Goal: Check status: Check status

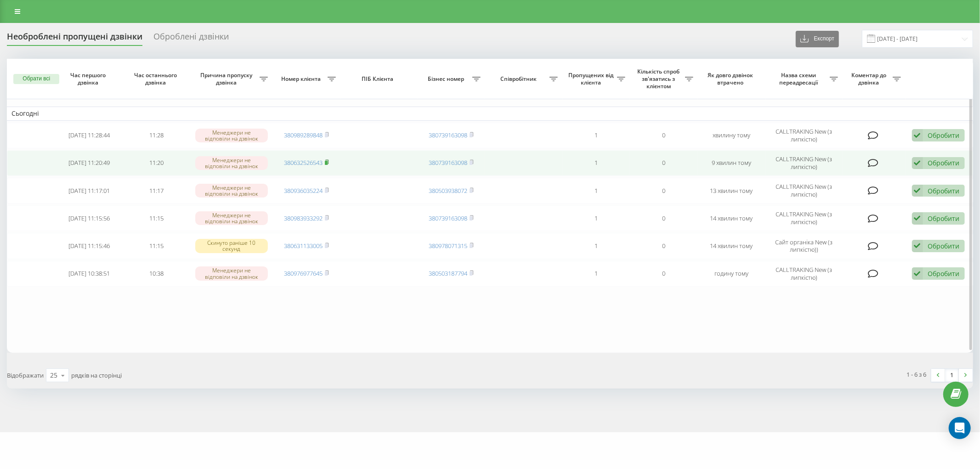
click at [327, 163] on rect at bounding box center [326, 163] width 3 height 4
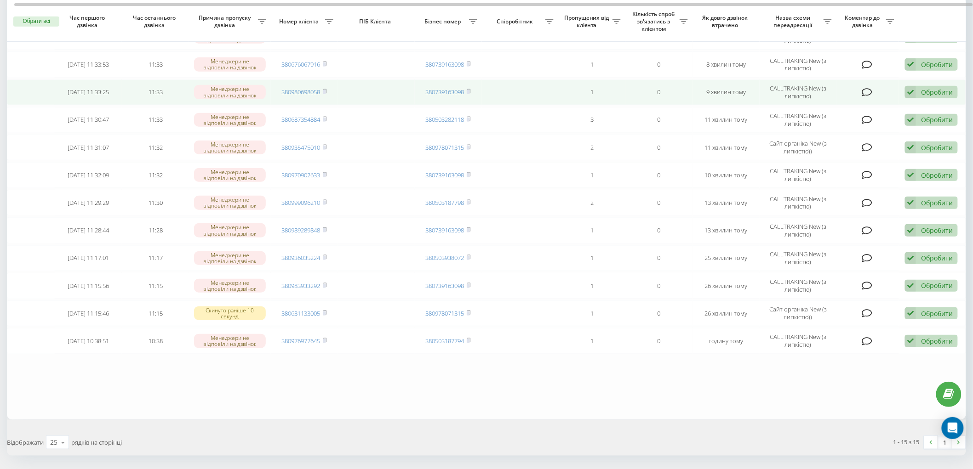
scroll to position [204, 0]
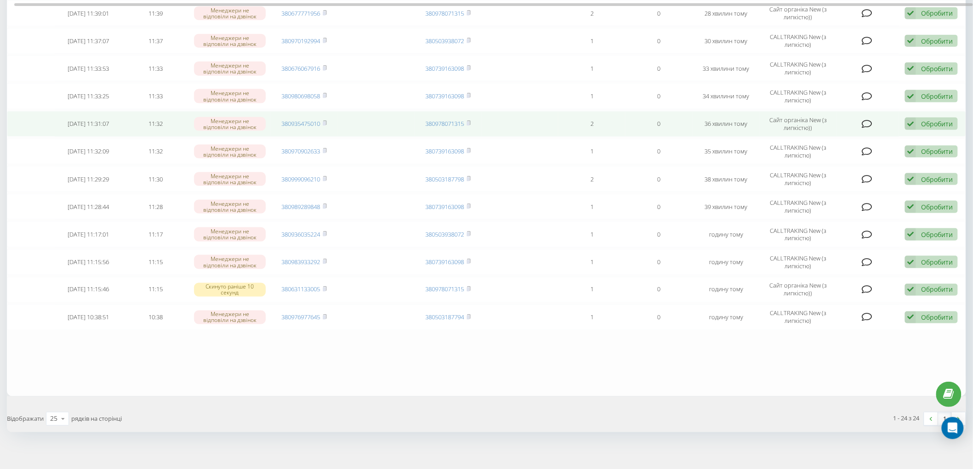
scroll to position [461, 0]
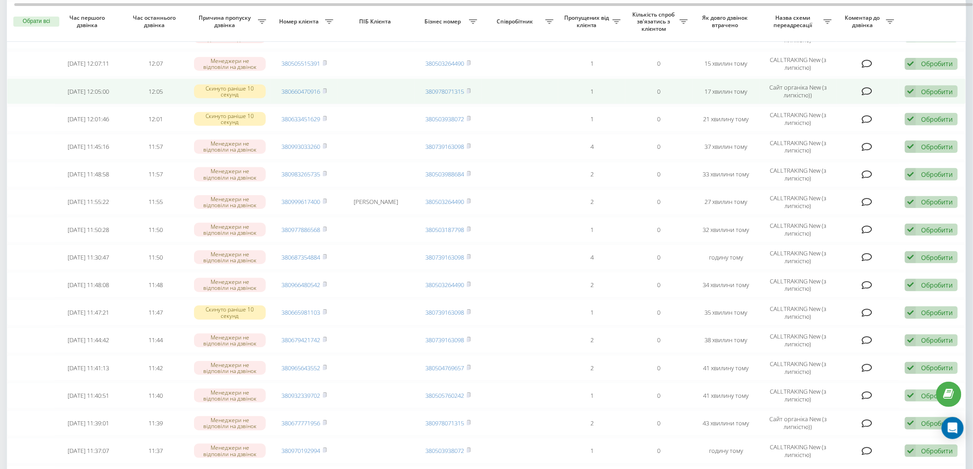
scroll to position [51, 0]
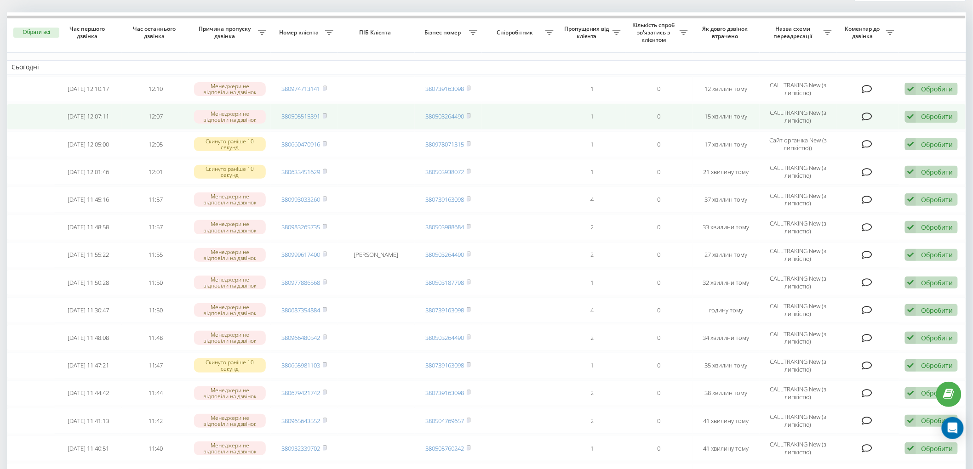
click at [323, 115] on span "380505515391" at bounding box center [304, 116] width 45 height 8
click at [328, 116] on td "380505515391" at bounding box center [304, 117] width 67 height 26
click at [324, 116] on rect at bounding box center [324, 116] width 3 height 4
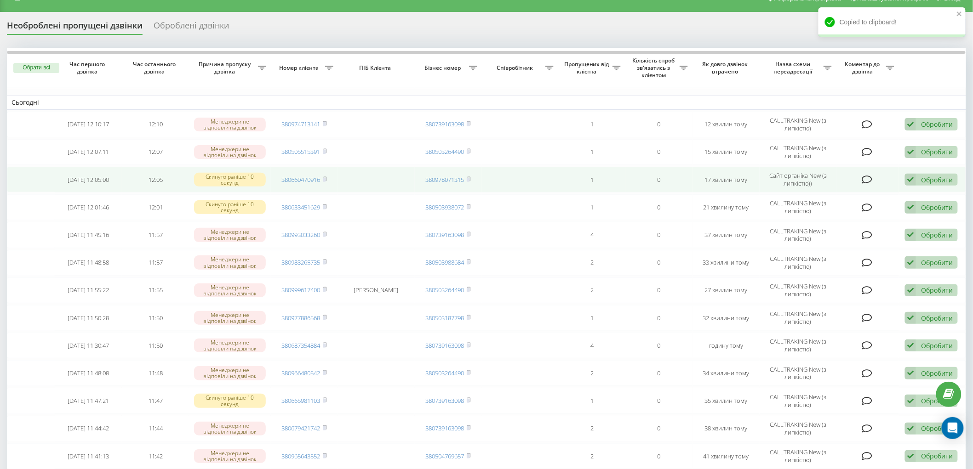
scroll to position [0, 0]
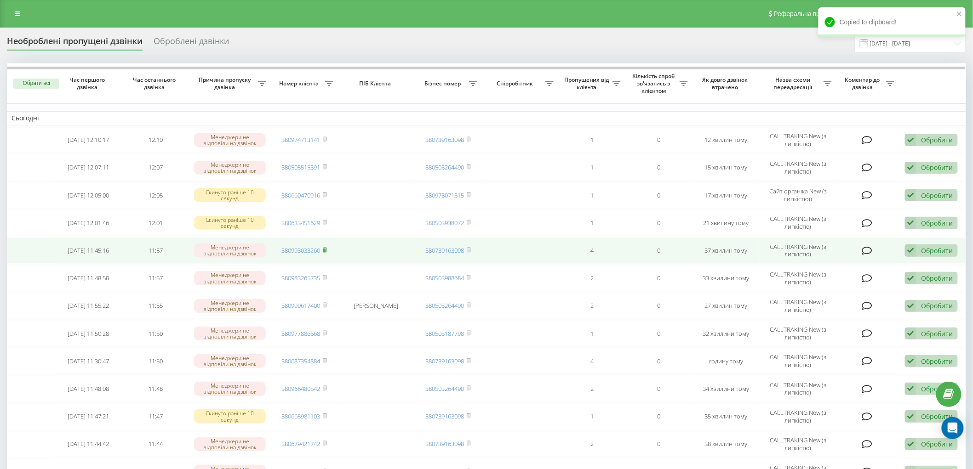
click at [324, 249] on rect at bounding box center [324, 251] width 3 height 4
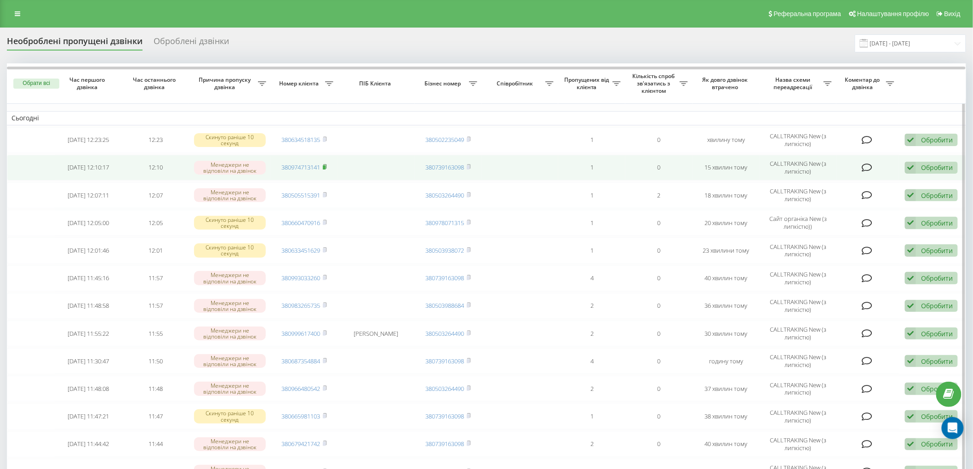
click at [324, 166] on rect at bounding box center [324, 167] width 3 height 4
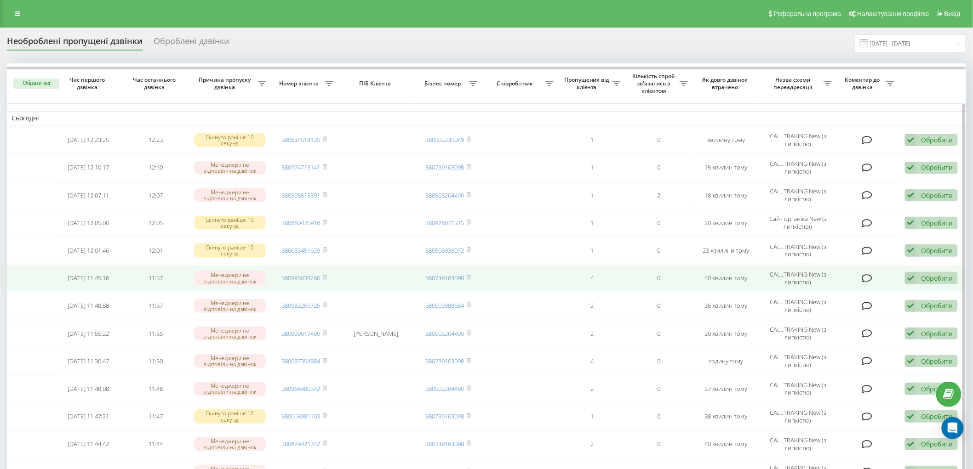
click at [329, 276] on td "380993033260" at bounding box center [304, 279] width 67 height 26
click at [327, 276] on icon at bounding box center [325, 278] width 4 height 6
